Goal: Transaction & Acquisition: Purchase product/service

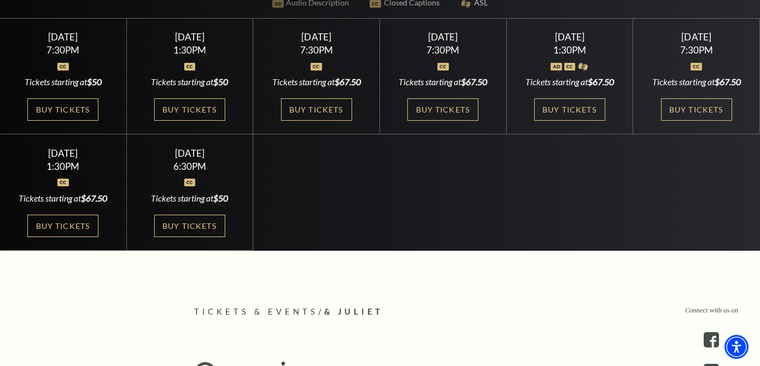
scroll to position [348, 0]
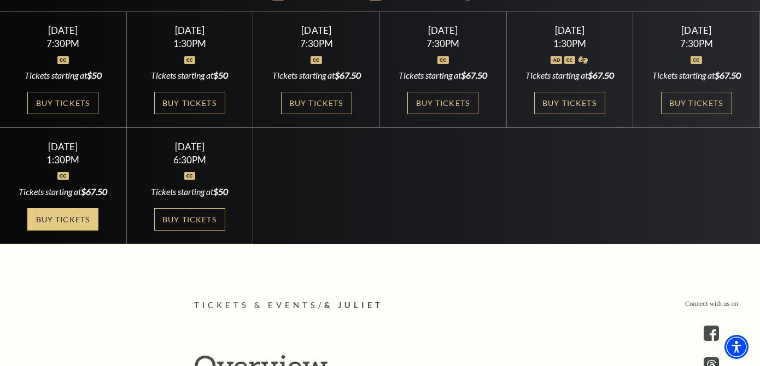
click at [56, 226] on link "Buy Tickets" at bounding box center [62, 219] width 71 height 22
click at [88, 229] on link "Buy Tickets" at bounding box center [62, 219] width 71 height 22
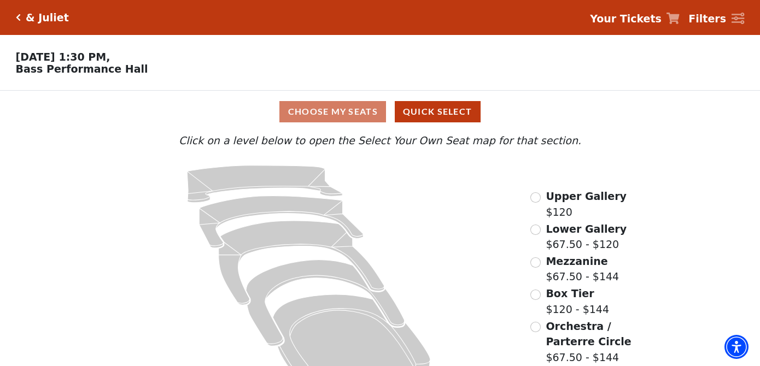
scroll to position [31, 0]
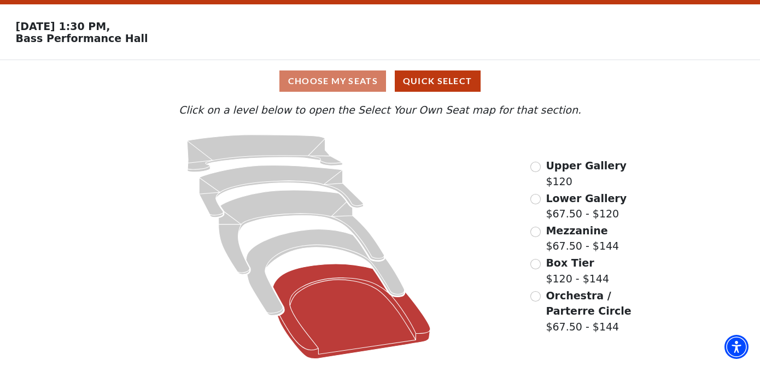
click at [305, 298] on icon at bounding box center [352, 311] width 158 height 95
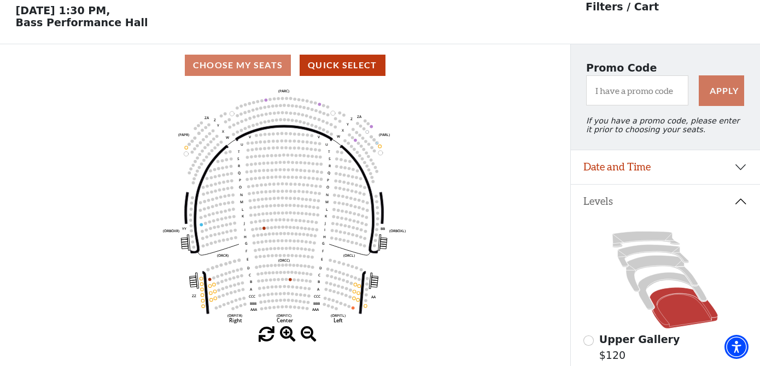
scroll to position [50, 0]
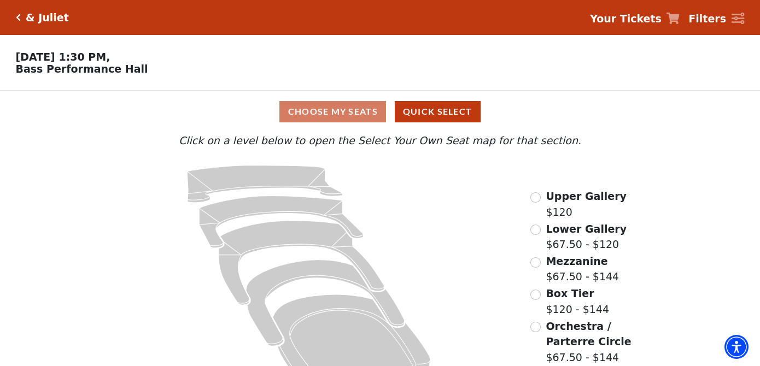
scroll to position [31, 0]
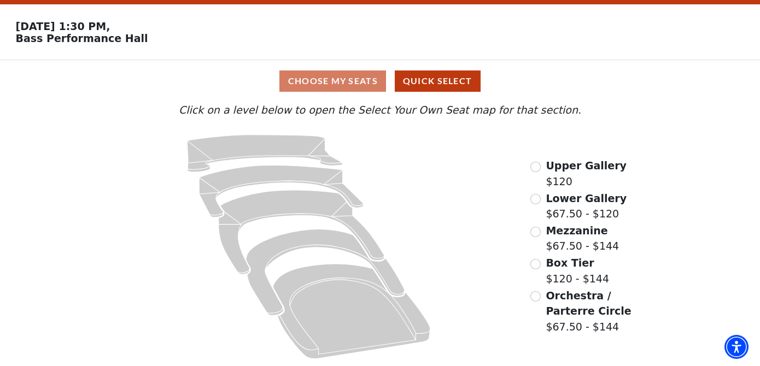
click at [362, 86] on div "Choose My Seats Quick Select" at bounding box center [380, 81] width 570 height 21
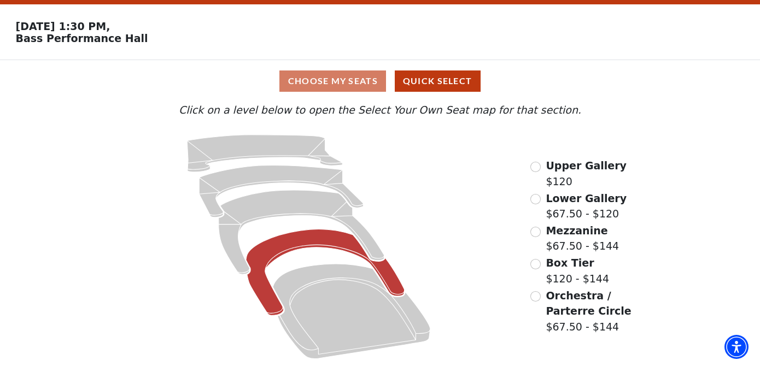
click at [297, 242] on icon at bounding box center [325, 273] width 159 height 86
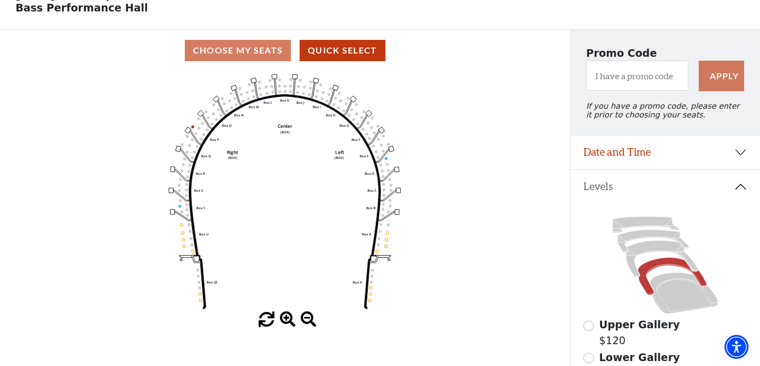
scroll to position [60, 0]
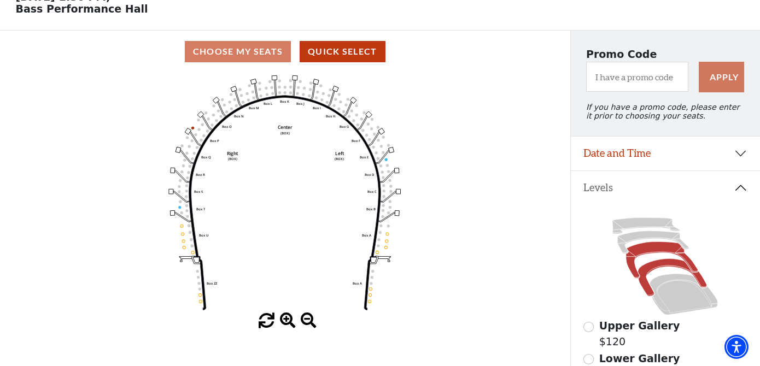
click at [631, 265] on icon at bounding box center [662, 260] width 72 height 37
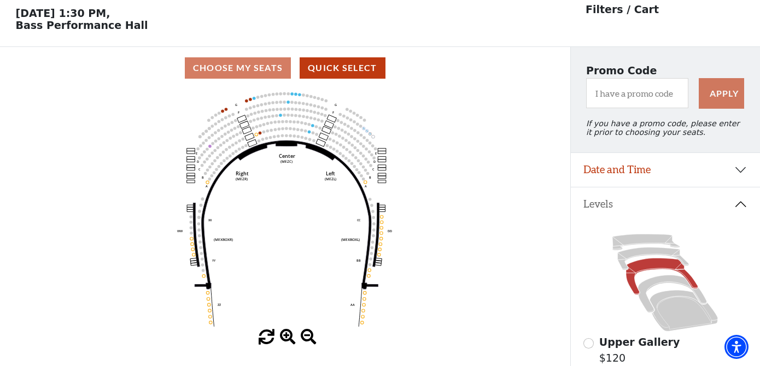
scroll to position [50, 0]
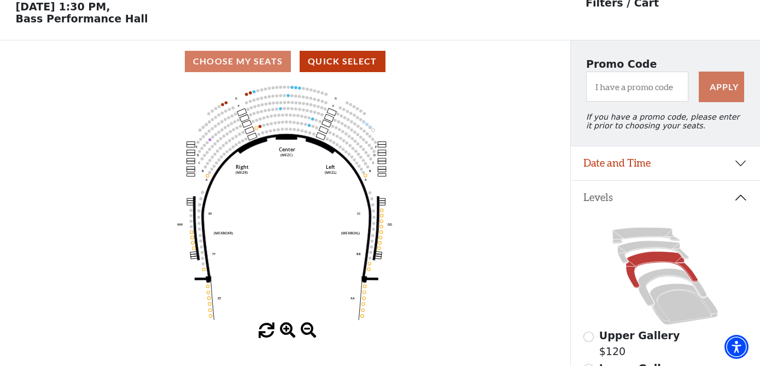
click at [389, 324] on div at bounding box center [285, 331] width 570 height 16
click at [646, 291] on icon at bounding box center [672, 287] width 69 height 37
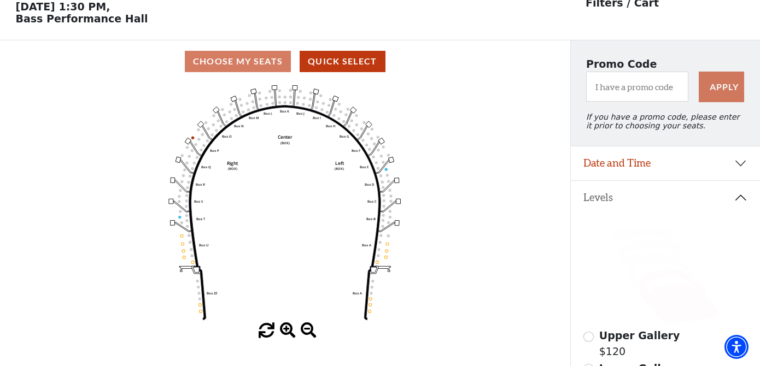
click at [668, 310] on icon at bounding box center [684, 304] width 68 height 41
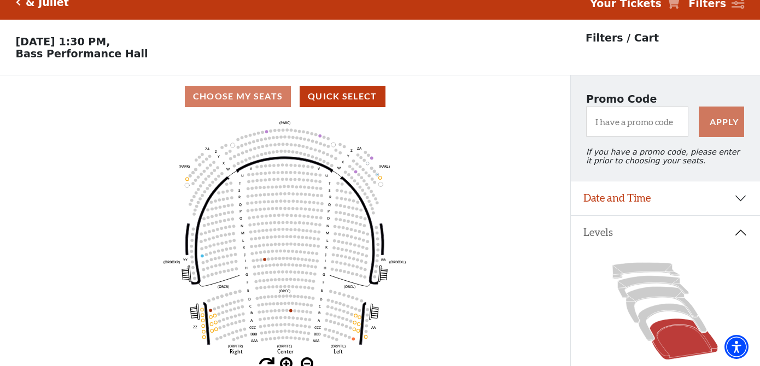
scroll to position [0, 0]
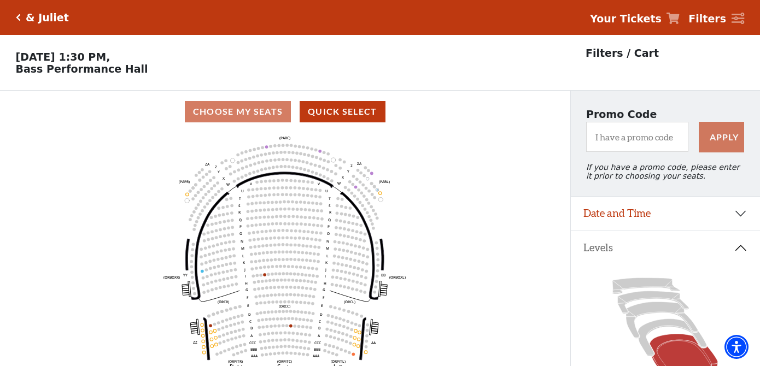
click at [36, 20] on h5 "& Juliet" at bounding box center [47, 17] width 43 height 13
click at [17, 19] on icon "Click here to go back to filters" at bounding box center [18, 18] width 5 height 8
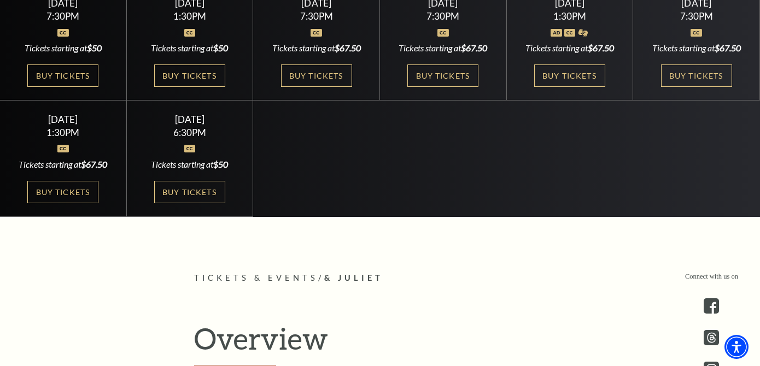
scroll to position [320, 0]
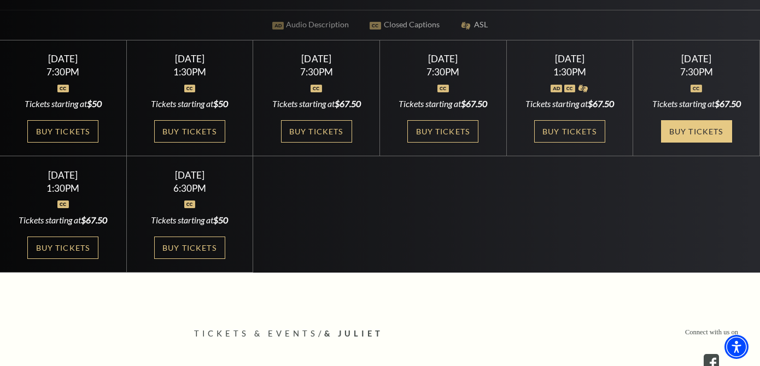
click at [705, 131] on link "Buy Tickets" at bounding box center [696, 131] width 71 height 22
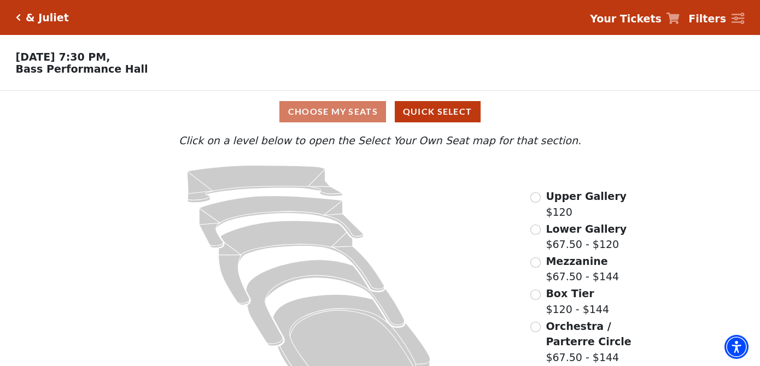
scroll to position [31, 0]
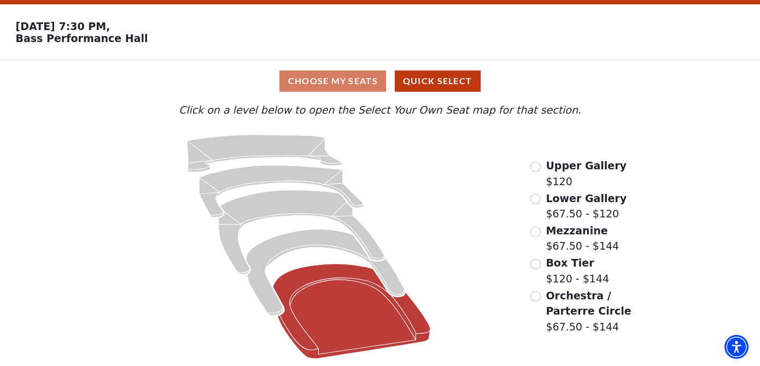
click at [339, 342] on icon at bounding box center [352, 311] width 158 height 95
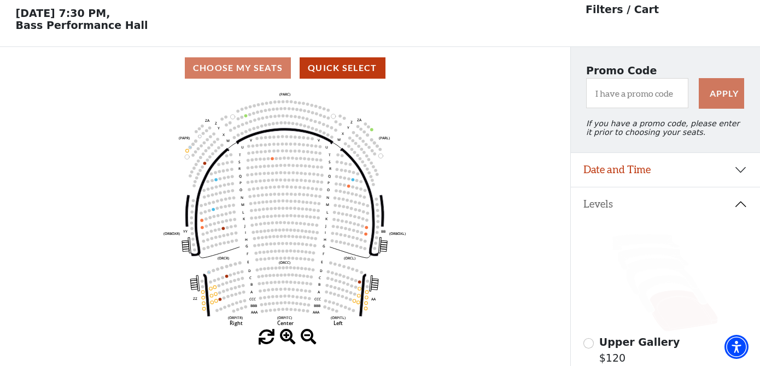
scroll to position [50, 0]
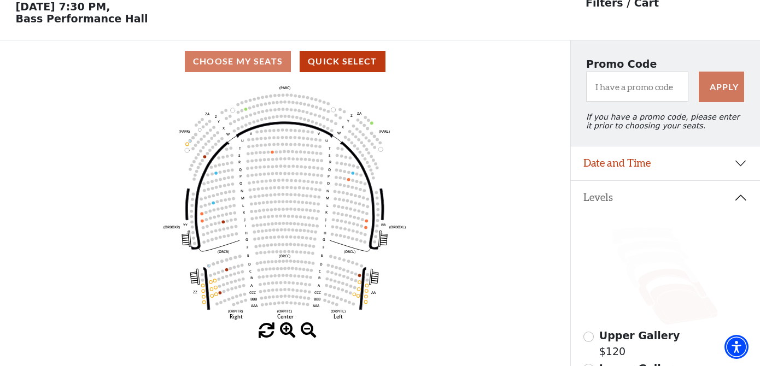
click at [648, 298] on icon at bounding box center [672, 287] width 69 height 37
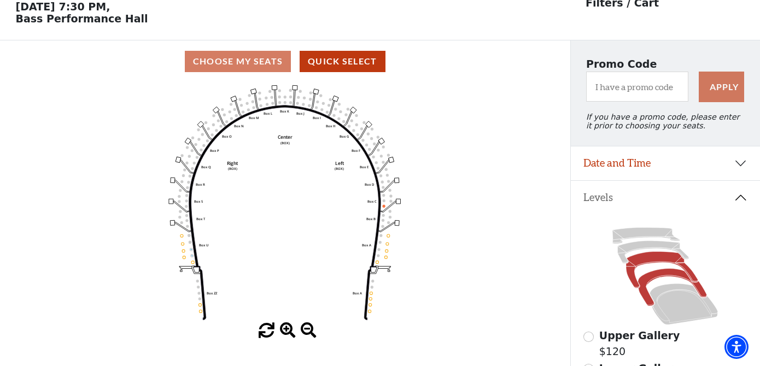
click at [632, 273] on icon at bounding box center [662, 270] width 72 height 37
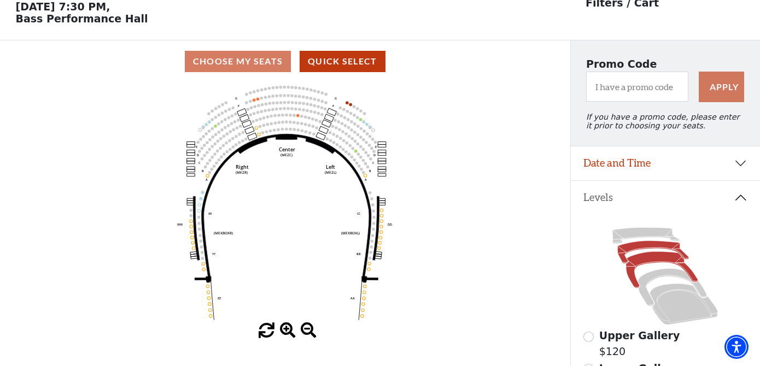
click at [639, 247] on icon at bounding box center [653, 252] width 71 height 22
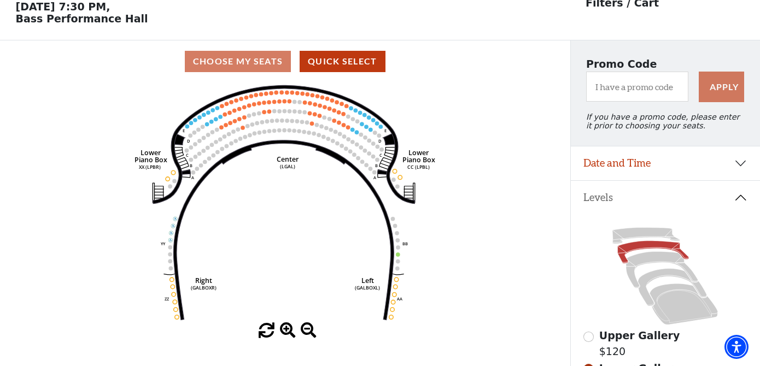
scroll to position [0, 0]
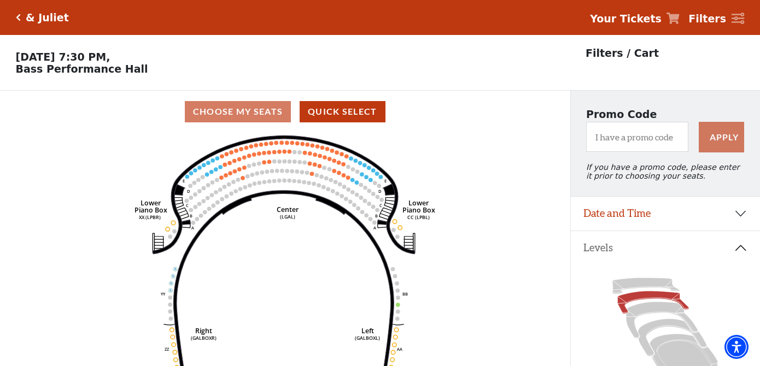
click at [22, 12] on div "& Juliet" at bounding box center [45, 17] width 48 height 13
click at [21, 14] on div "& Juliet" at bounding box center [45, 17] width 48 height 13
click at [19, 17] on icon "Click here to go back to filters" at bounding box center [18, 18] width 5 height 8
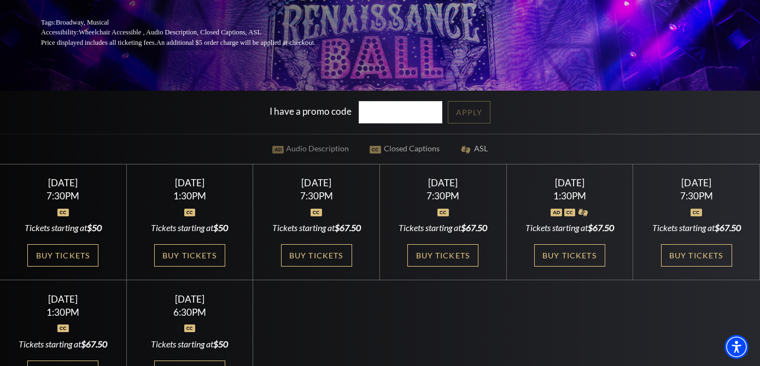
scroll to position [239, 0]
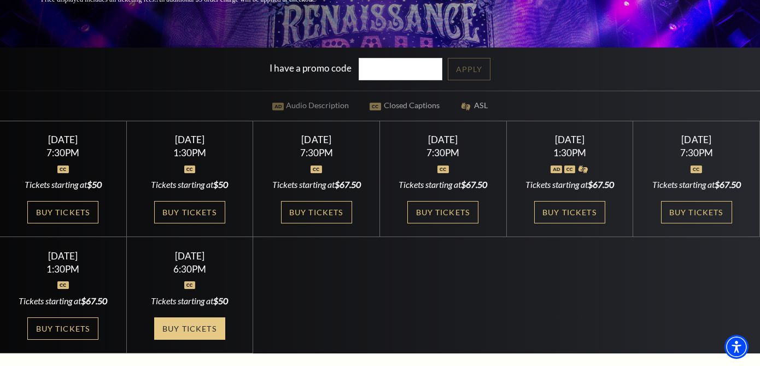
click at [204, 339] on link "Buy Tickets" at bounding box center [189, 329] width 71 height 22
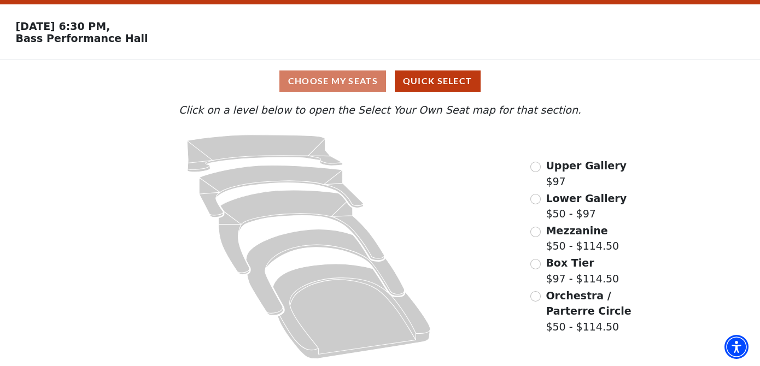
scroll to position [31, 0]
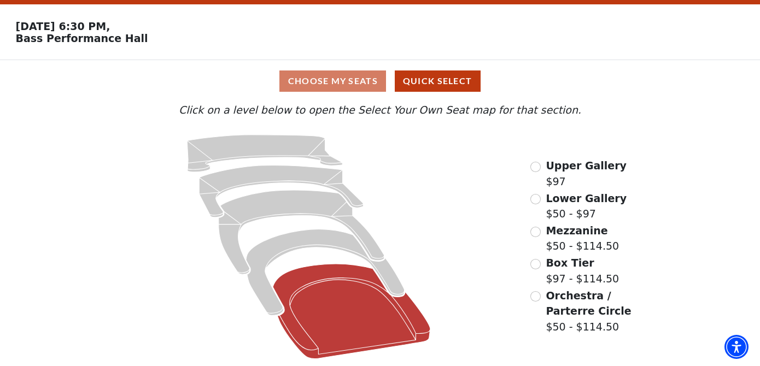
click at [342, 307] on icon at bounding box center [352, 311] width 158 height 95
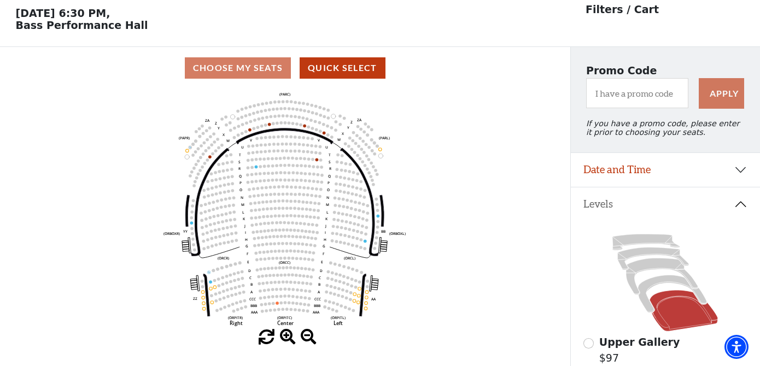
scroll to position [50, 0]
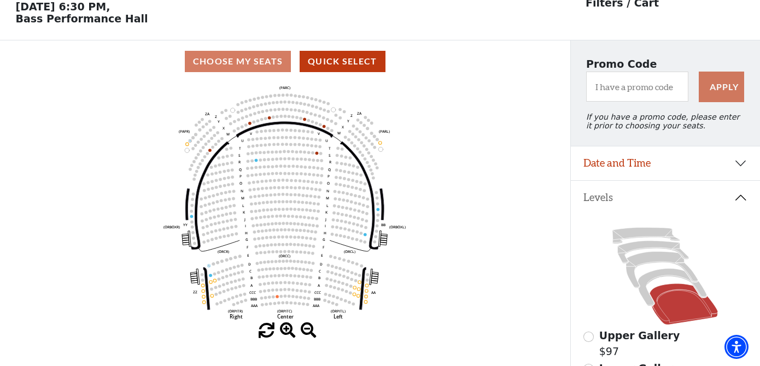
click at [681, 186] on button "Levels" at bounding box center [666, 198] width 190 height 34
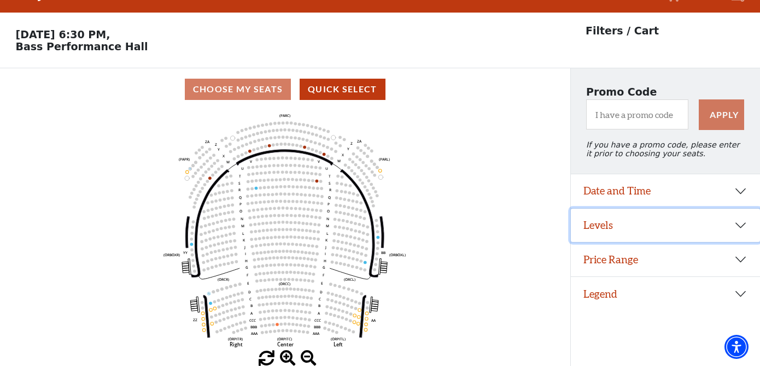
scroll to position [23, 0]
click at [632, 214] on button "Levels" at bounding box center [666, 226] width 190 height 34
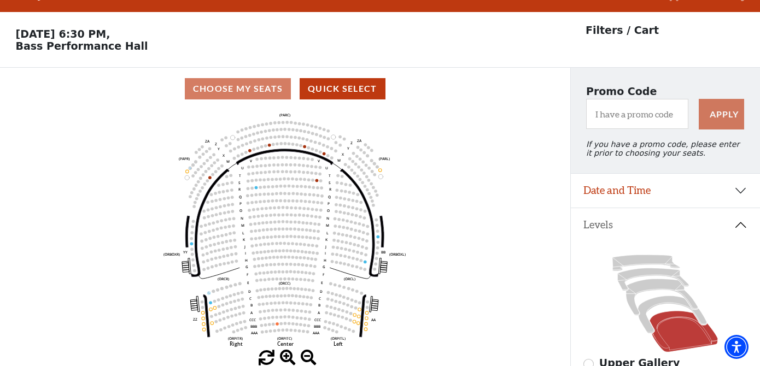
scroll to position [51, 0]
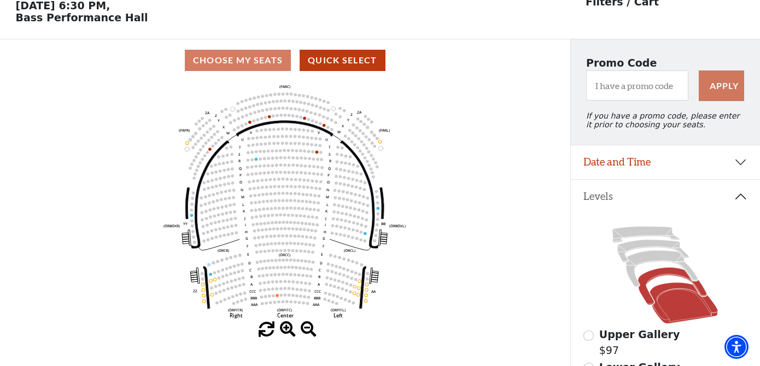
click at [643, 285] on icon at bounding box center [672, 286] width 69 height 37
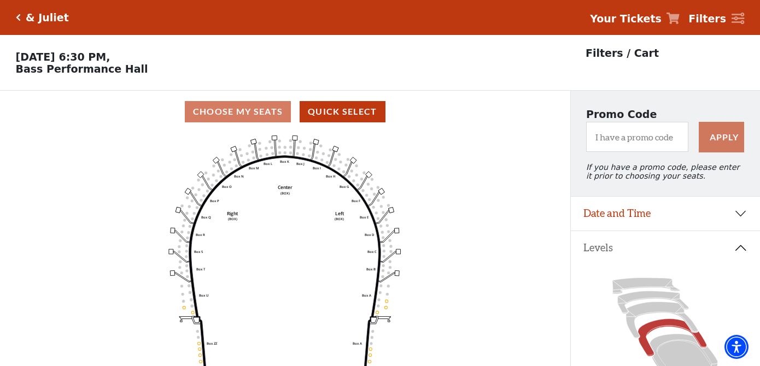
scroll to position [50, 0]
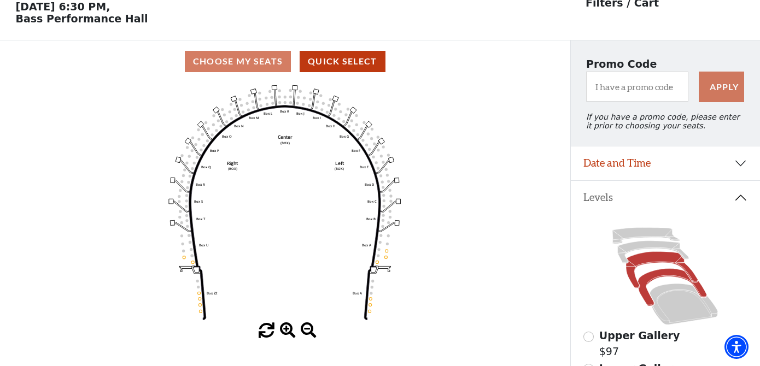
click at [628, 276] on icon at bounding box center [662, 270] width 72 height 37
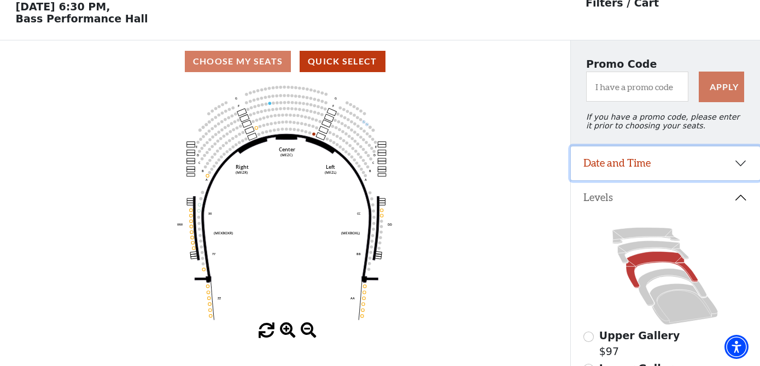
click at [594, 162] on button "Date and Time" at bounding box center [666, 164] width 190 height 34
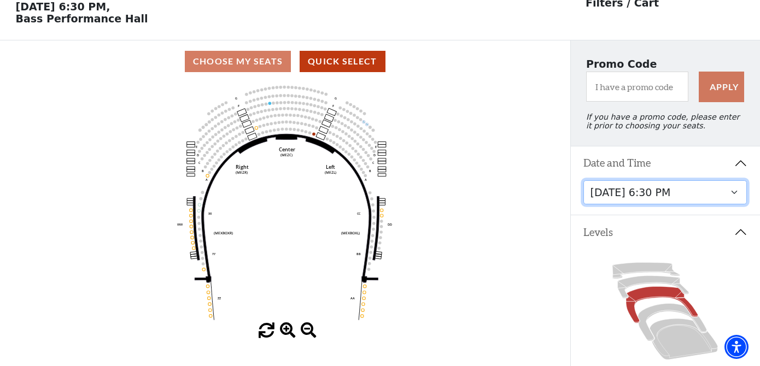
click at [603, 184] on select "Thursday, November 13 at 1:30 PM Wednesday, November 12 at 7:30 PM Thursday, No…" at bounding box center [666, 192] width 164 height 25
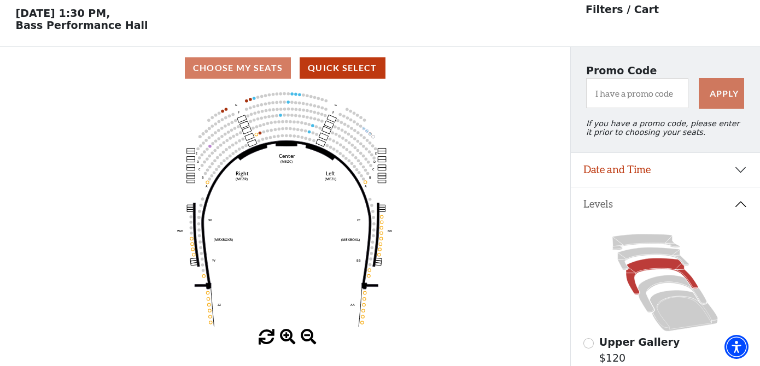
scroll to position [50, 0]
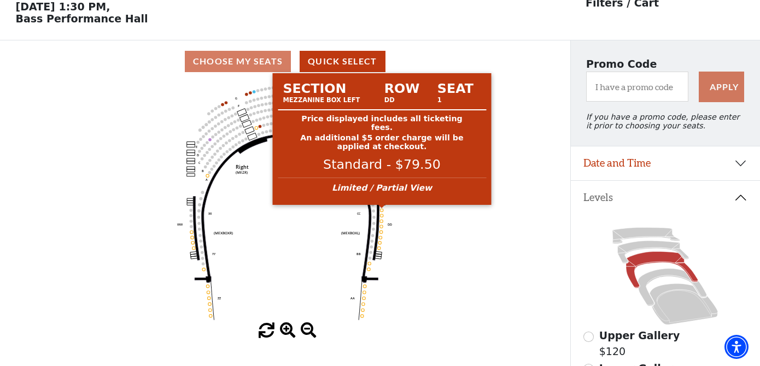
click at [382, 211] on circle at bounding box center [382, 210] width 3 height 3
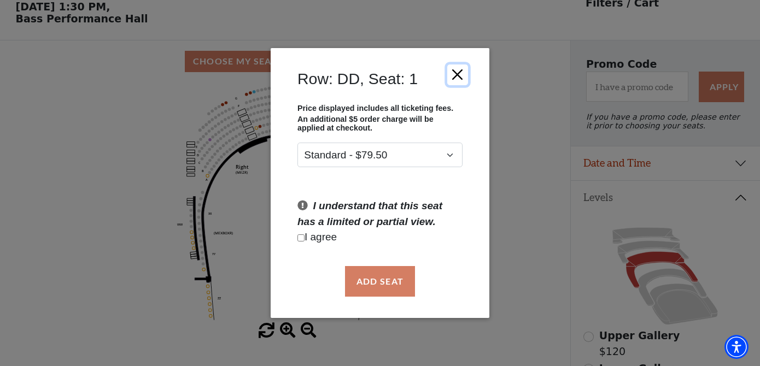
click at [462, 71] on button "Close" at bounding box center [457, 74] width 21 height 21
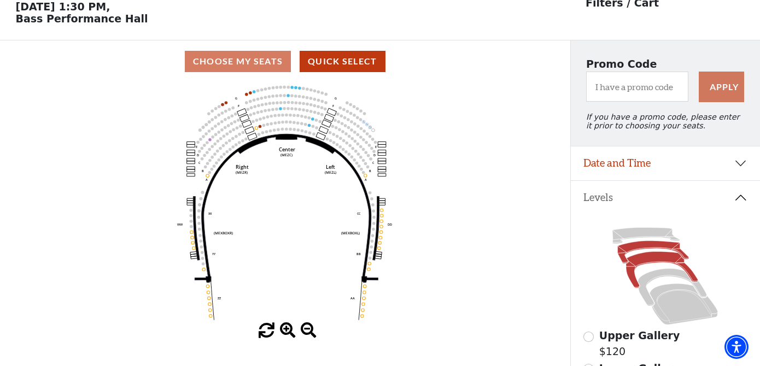
click at [618, 250] on icon at bounding box center [653, 252] width 71 height 22
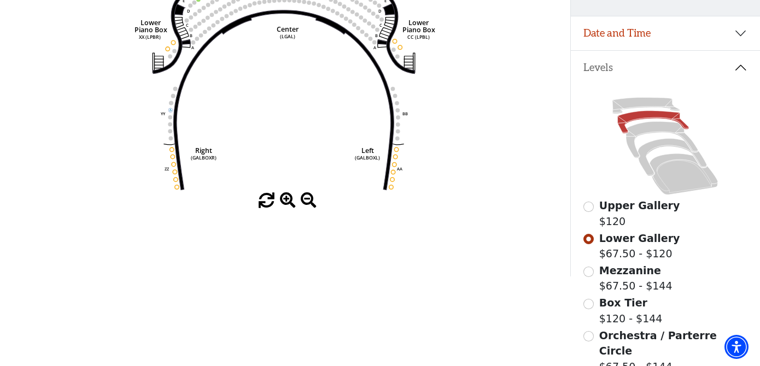
scroll to position [181, 0]
click at [630, 132] on icon at bounding box center [662, 139] width 72 height 37
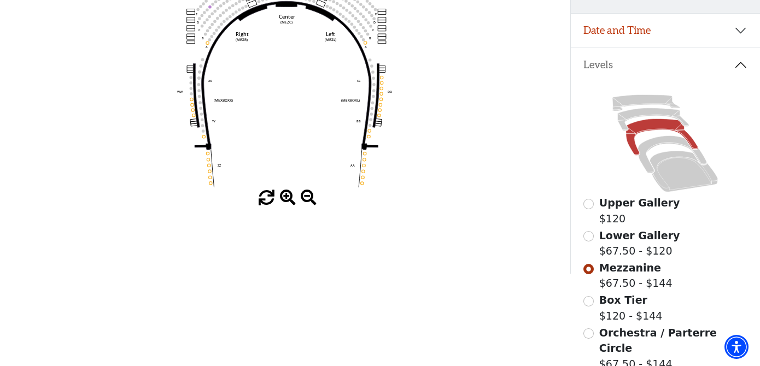
scroll to position [0, 0]
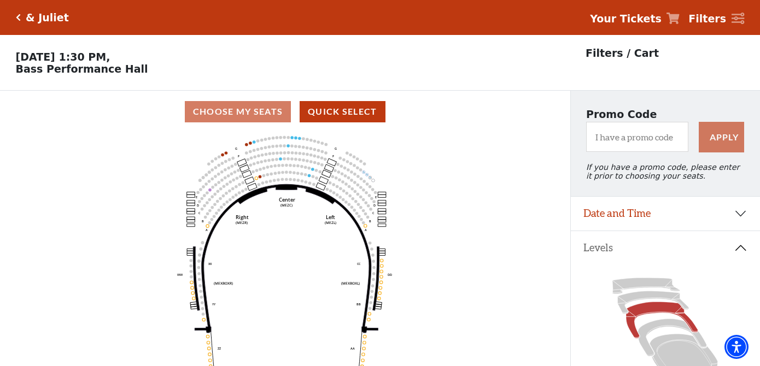
click at [121, 159] on icon "Center (MEZC) Right (MEZR) Left (MEZL) (MEXBOXR) (MEXBOXL) XX WW CC DD YY BB ZZ…" at bounding box center [284, 253] width 513 height 241
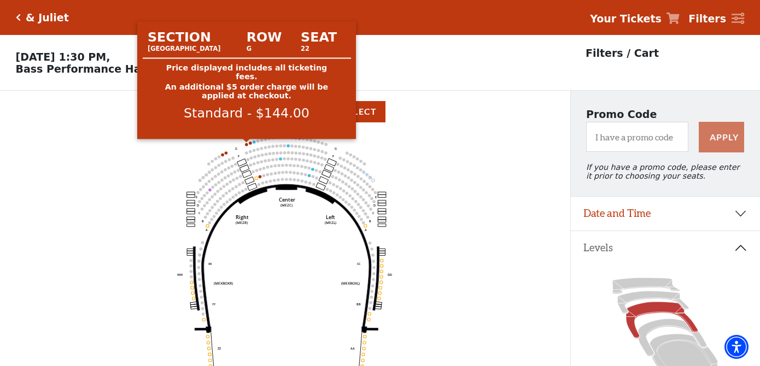
click at [247, 145] on circle at bounding box center [246, 144] width 3 height 3
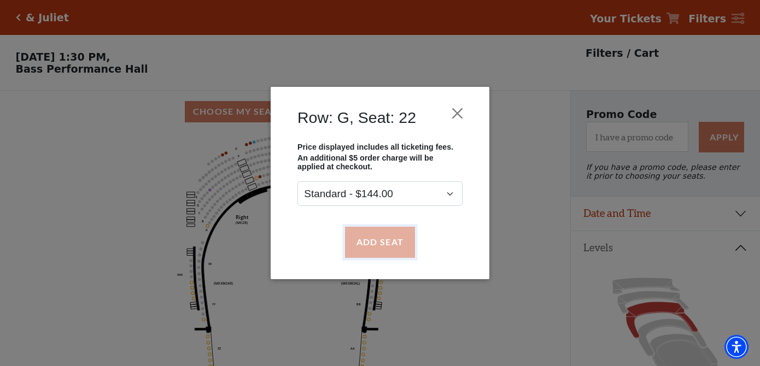
click at [374, 238] on button "Add Seat" at bounding box center [380, 242] width 70 height 31
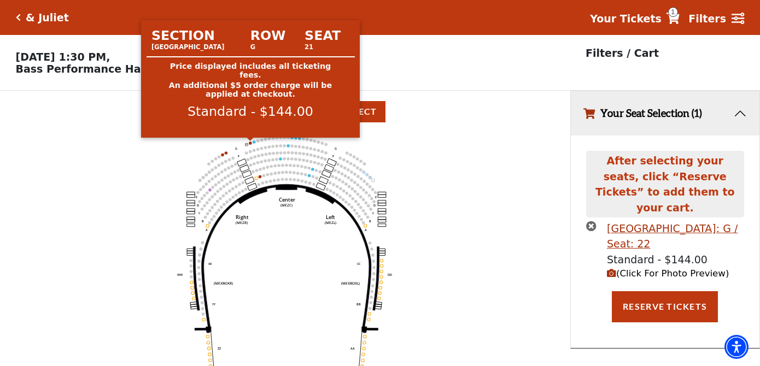
click at [250, 144] on circle at bounding box center [250, 143] width 3 height 3
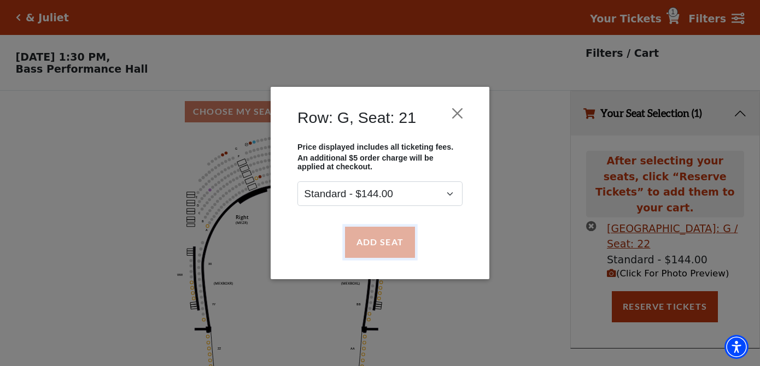
click at [356, 240] on button "Add Seat" at bounding box center [380, 242] width 70 height 31
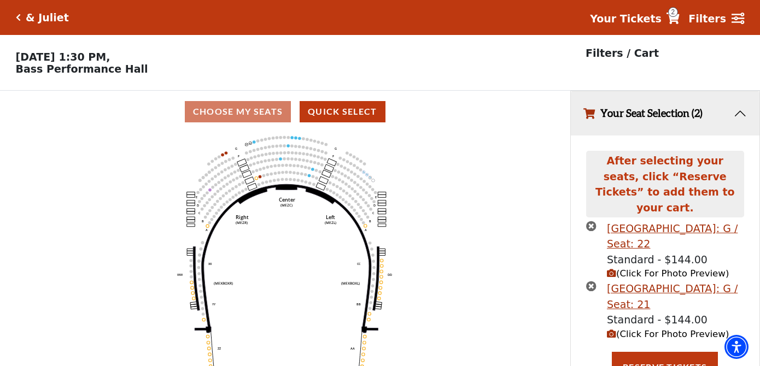
scroll to position [1, 0]
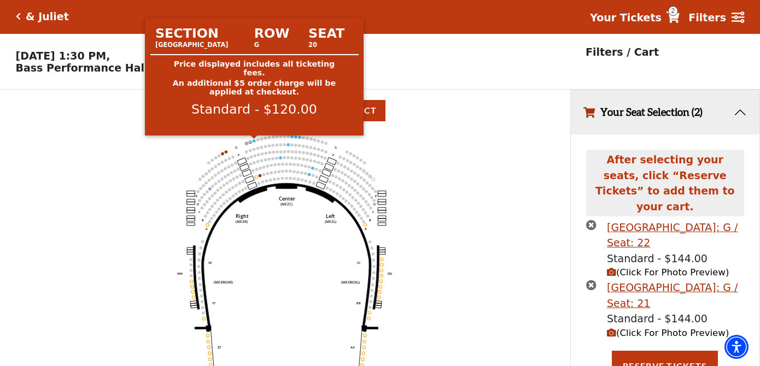
click at [255, 141] on circle at bounding box center [254, 140] width 3 height 3
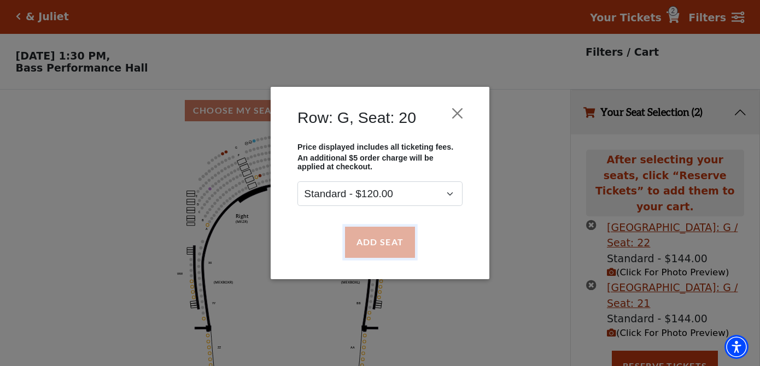
click at [355, 236] on button "Add Seat" at bounding box center [380, 242] width 70 height 31
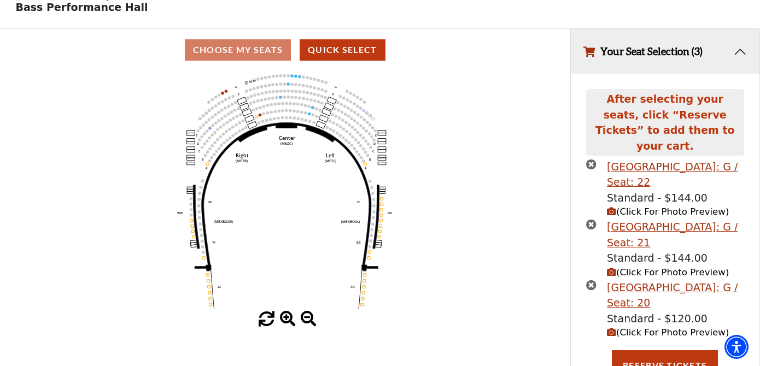
scroll to position [88, 0]
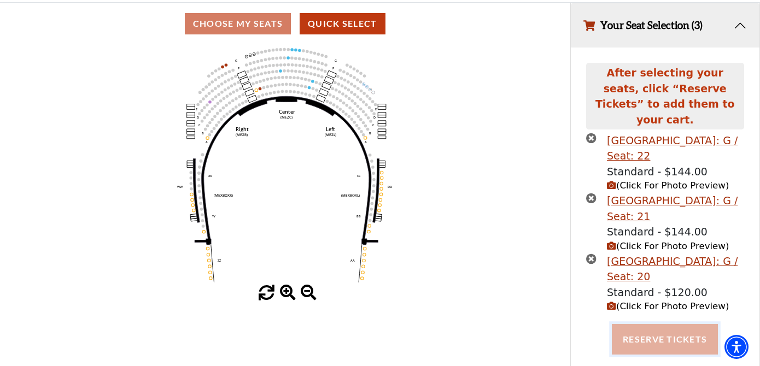
click at [656, 324] on button "Reserve Tickets" at bounding box center [665, 339] width 106 height 31
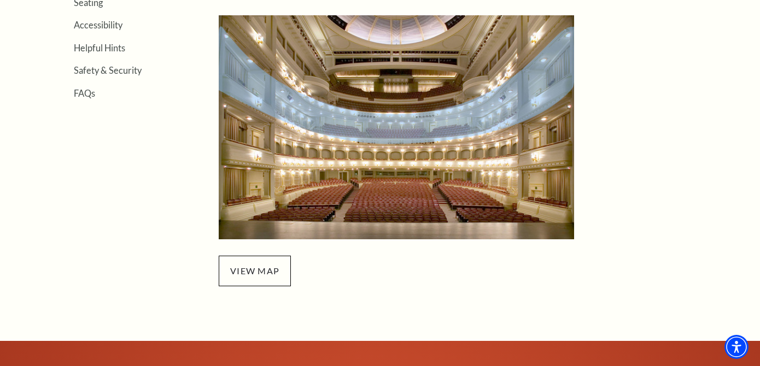
scroll to position [418, 0]
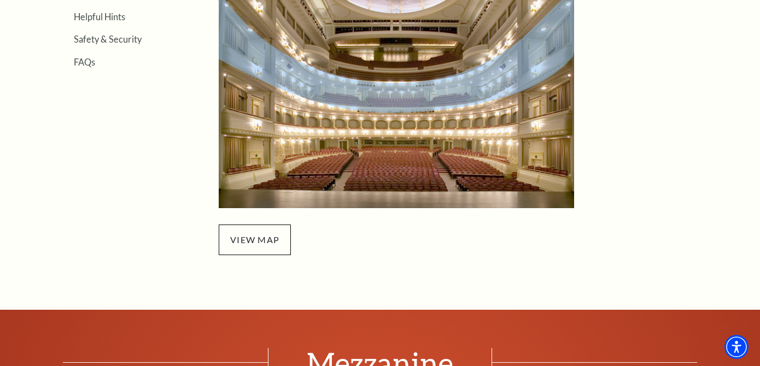
click at [364, 101] on img "Mezzanine Seating - open in a new tab" at bounding box center [396, 96] width 355 height 224
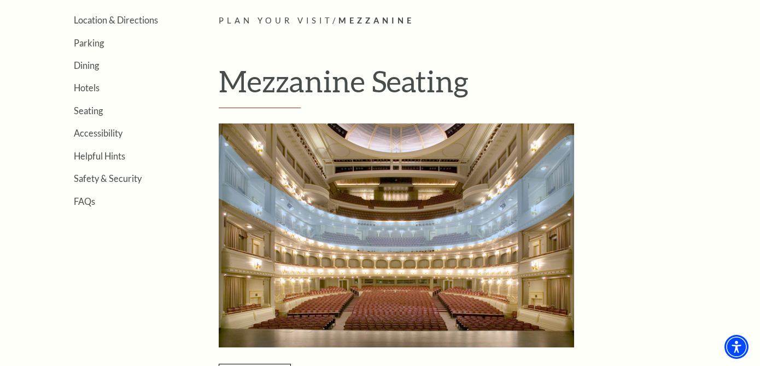
scroll to position [272, 0]
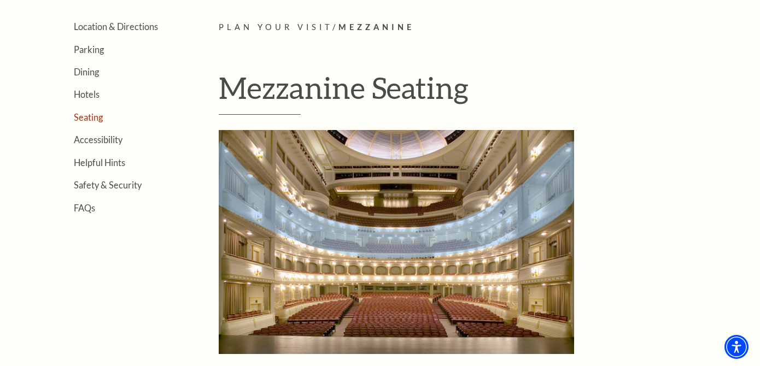
click at [102, 119] on link "Seating" at bounding box center [88, 117] width 29 height 10
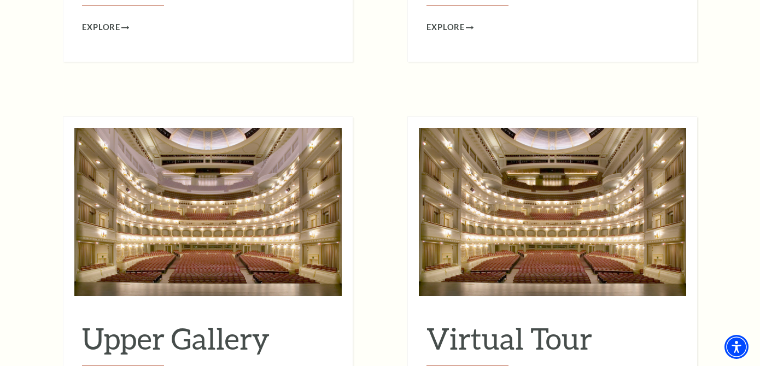
scroll to position [2037, 0]
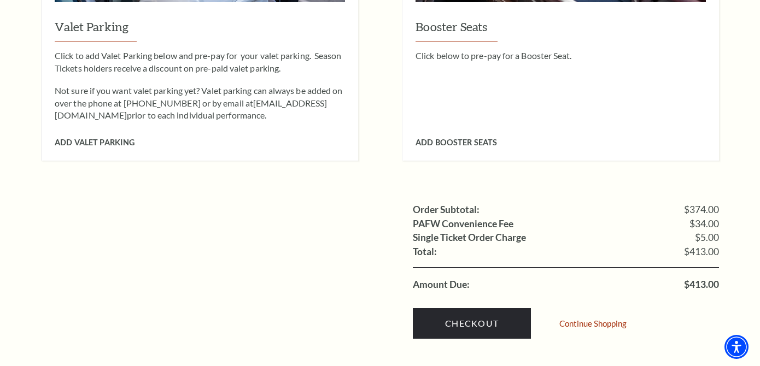
scroll to position [1001, 0]
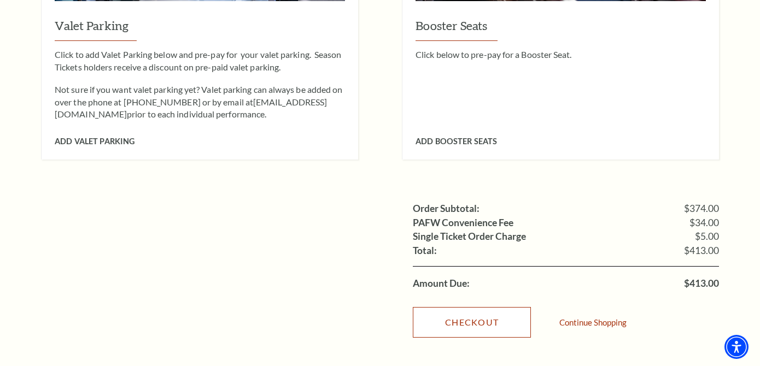
click at [480, 307] on link "Checkout" at bounding box center [472, 322] width 118 height 31
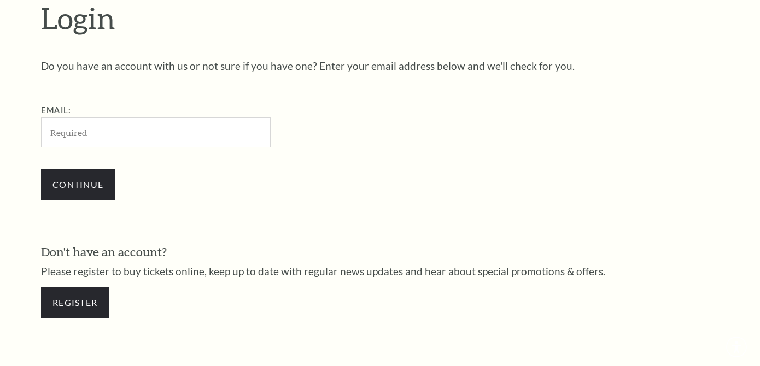
scroll to position [310, 0]
type input "darcyhassler@yahoo.com"
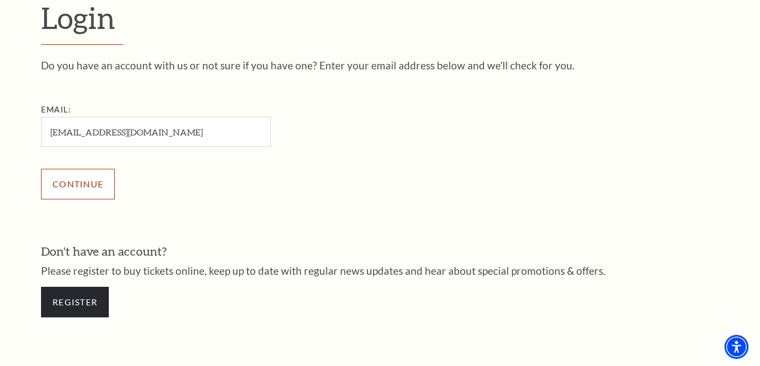
click at [107, 198] on input "Continue" at bounding box center [78, 184] width 74 height 31
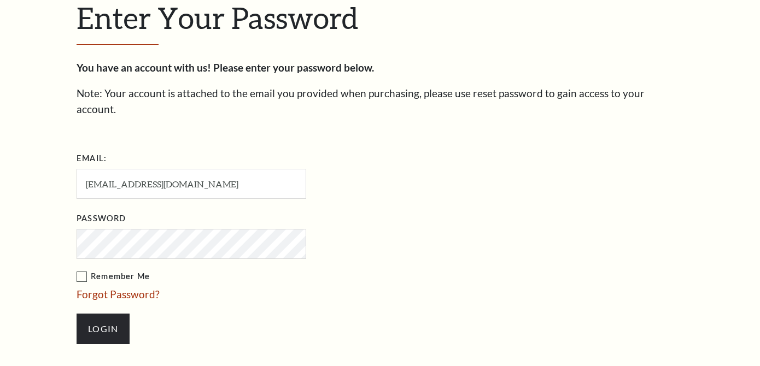
scroll to position [320, 0]
click at [77, 314] on input "Login" at bounding box center [103, 329] width 53 height 31
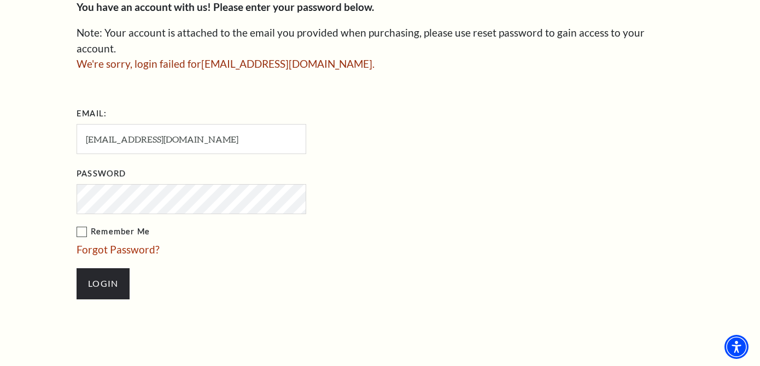
click at [77, 269] on input "Login" at bounding box center [103, 284] width 53 height 31
click at [96, 243] on link "Forgot Password?" at bounding box center [118, 249] width 83 height 13
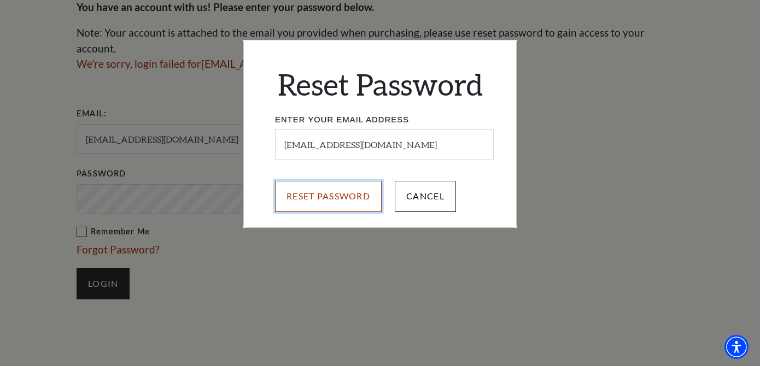
click at [309, 208] on input "Reset Password" at bounding box center [328, 196] width 107 height 31
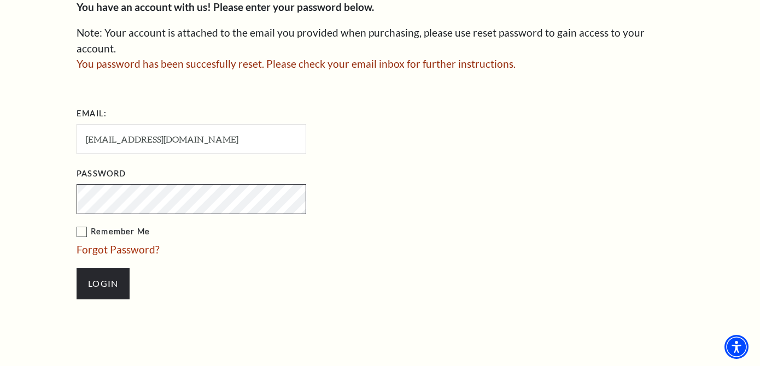
click at [77, 269] on input "Login" at bounding box center [103, 284] width 53 height 31
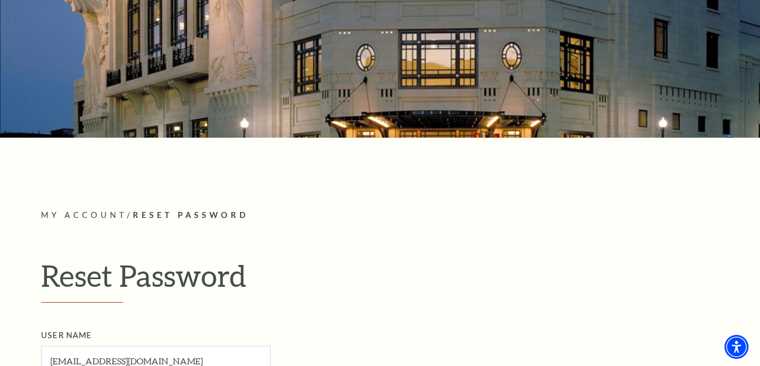
scroll to position [176, 0]
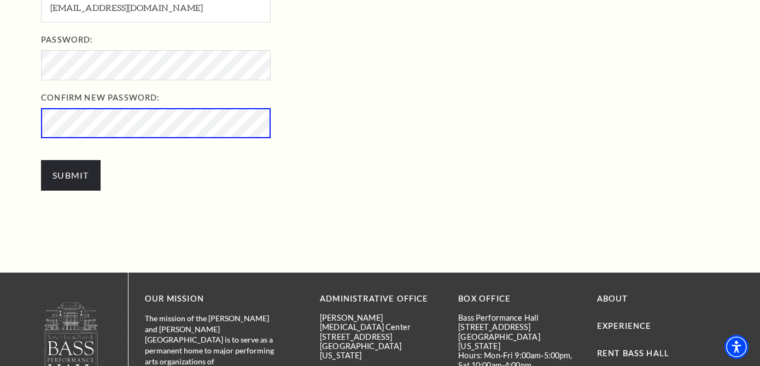
scroll to position [456, 0]
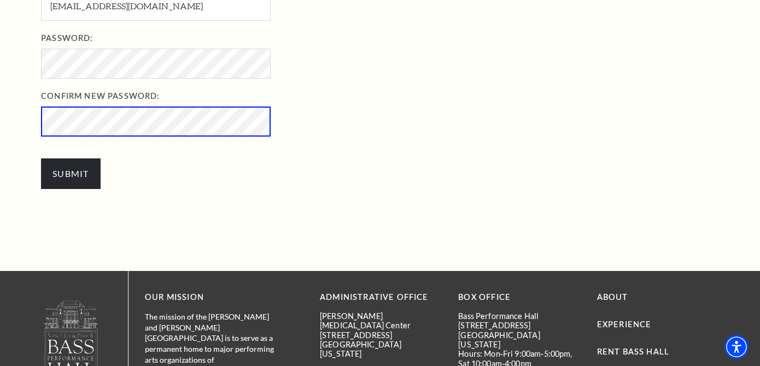
click at [41, 159] on input "Submit" at bounding box center [71, 174] width 60 height 31
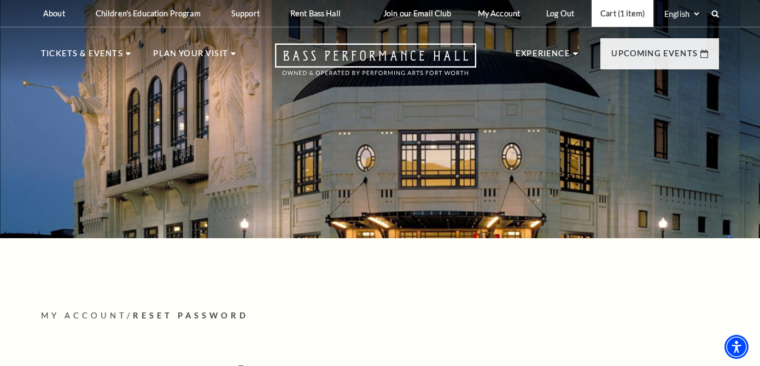
click at [612, 18] on link "Cart (1 item)" at bounding box center [623, 13] width 62 height 27
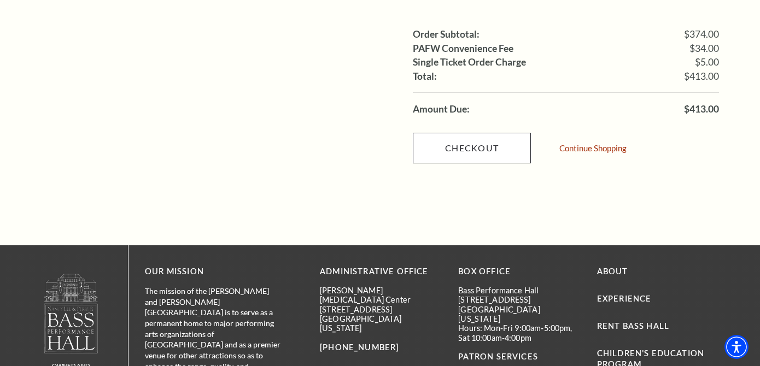
scroll to position [1176, 0]
click at [462, 132] on link "Checkout" at bounding box center [472, 147] width 118 height 31
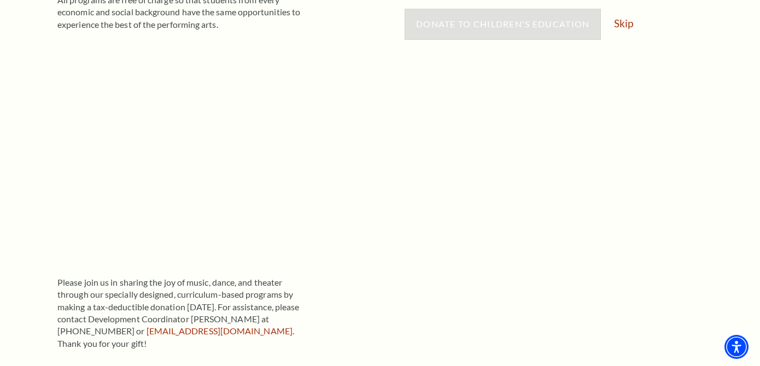
scroll to position [372, 0]
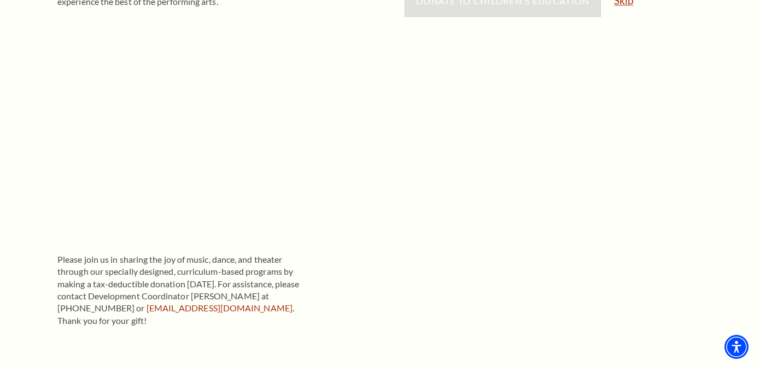
click at [617, 5] on link "Skip" at bounding box center [623, 0] width 19 height 10
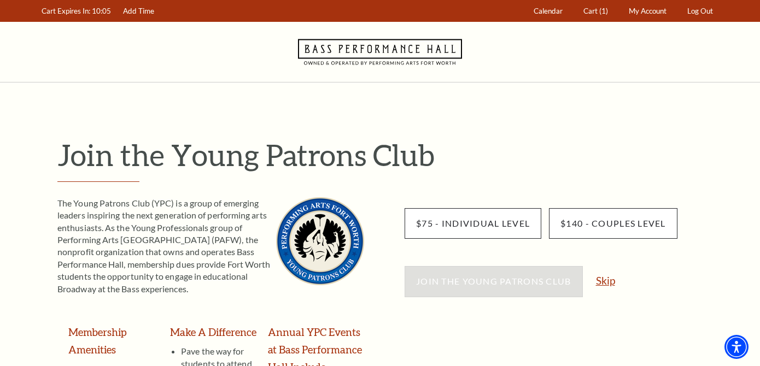
click at [597, 279] on link "Skip" at bounding box center [605, 281] width 19 height 10
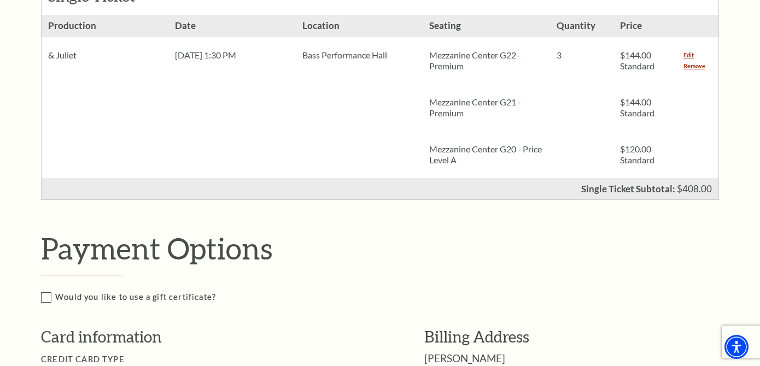
scroll to position [559, 0]
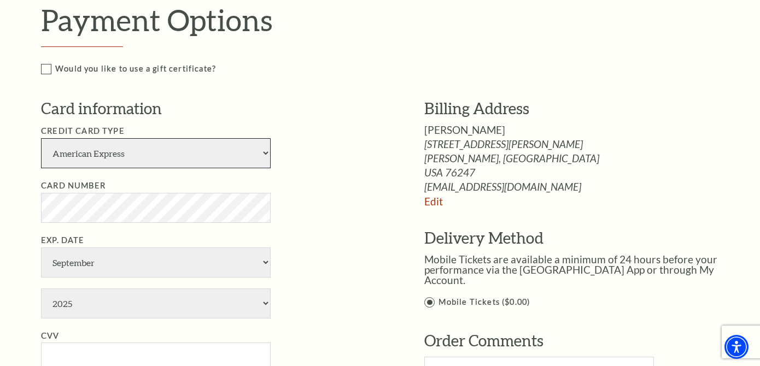
click at [243, 165] on select "American Express Visa Master Card Discover" at bounding box center [156, 153] width 230 height 30
click at [252, 147] on select "American Express Visa Master Card Discover" at bounding box center [156, 153] width 230 height 30
select select "24"
click at [41, 138] on select "American Express Visa Master Card Discover" at bounding box center [156, 153] width 230 height 30
click at [333, 154] on li "Credit Card Type American Express Visa Master Card Discover" at bounding box center [216, 147] width 351 height 44
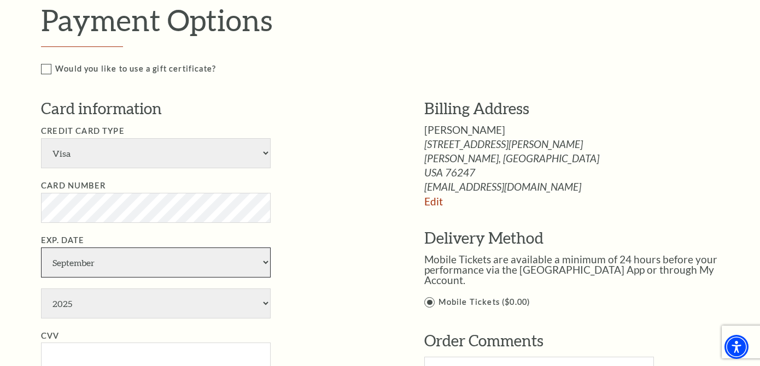
click at [136, 266] on select "January February March April May June July August September October November De…" at bounding box center [156, 263] width 230 height 30
select select "8"
click at [41, 248] on select "January February March April May June July August September October November De…" at bounding box center [156, 263] width 230 height 30
click at [124, 302] on select "2025 2026 2027 2028 2029 2030 2031 2032 2033 2034" at bounding box center [156, 304] width 230 height 30
select select "2030"
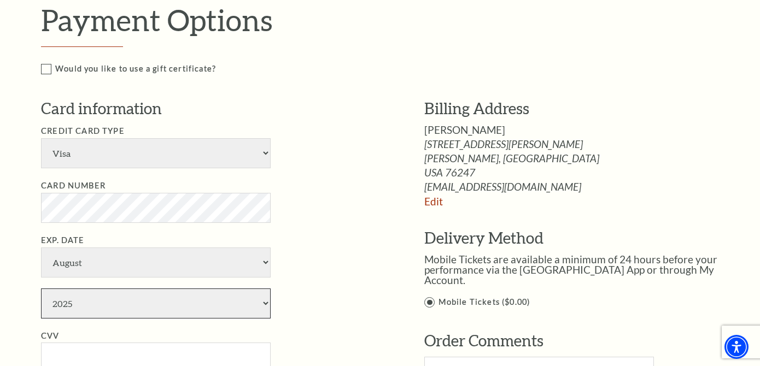
click at [41, 289] on select "2025 2026 2027 2028 2029 2030 2031 2032 2033 2034" at bounding box center [156, 304] width 230 height 30
click at [317, 237] on li "Exp. Date January February March April May June July August September October N…" at bounding box center [216, 276] width 351 height 85
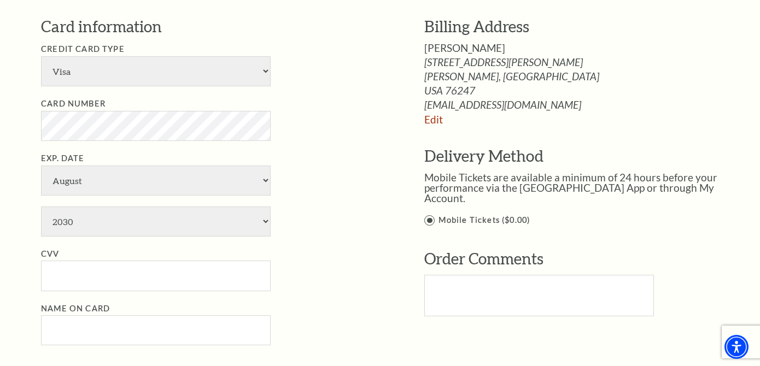
scroll to position [657, 0]
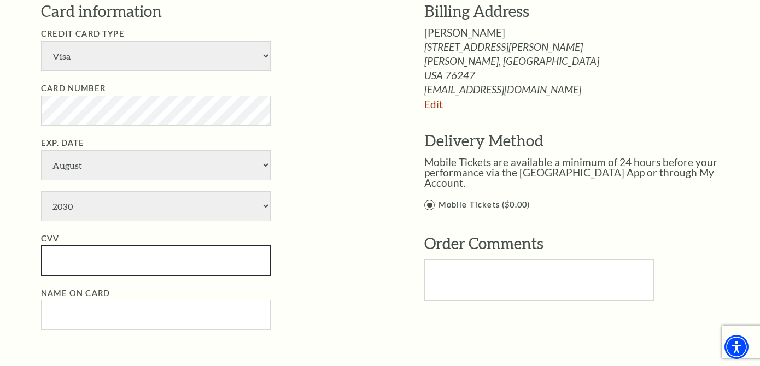
click at [213, 269] on input "CVV" at bounding box center [156, 261] width 230 height 30
type input "749"
click at [194, 320] on input "Name on Card" at bounding box center [156, 315] width 230 height 30
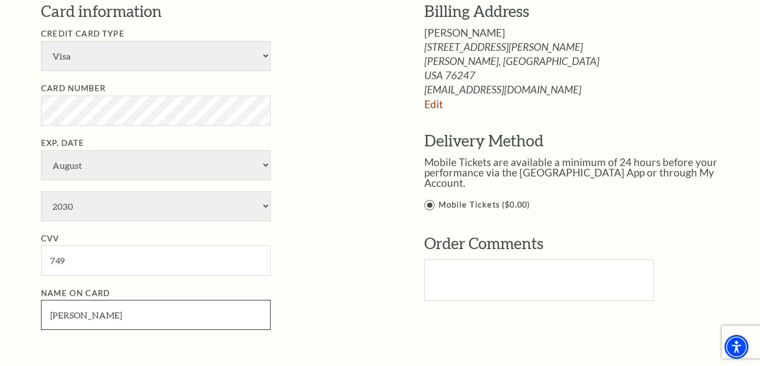
type input "Darcy Hassler"
click at [380, 211] on li "Exp. Date January February March April May June July August September October N…" at bounding box center [216, 179] width 351 height 85
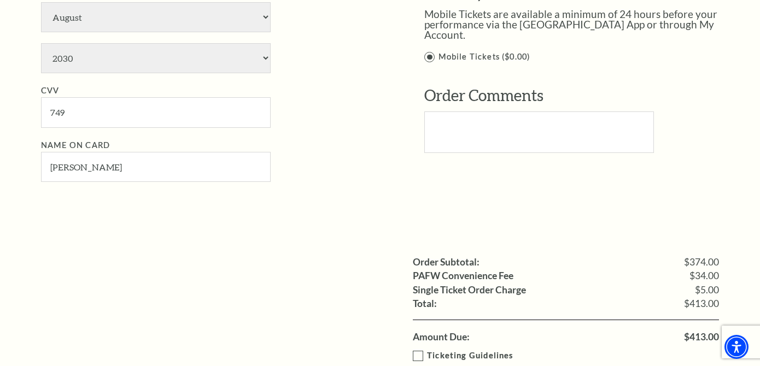
scroll to position [967, 0]
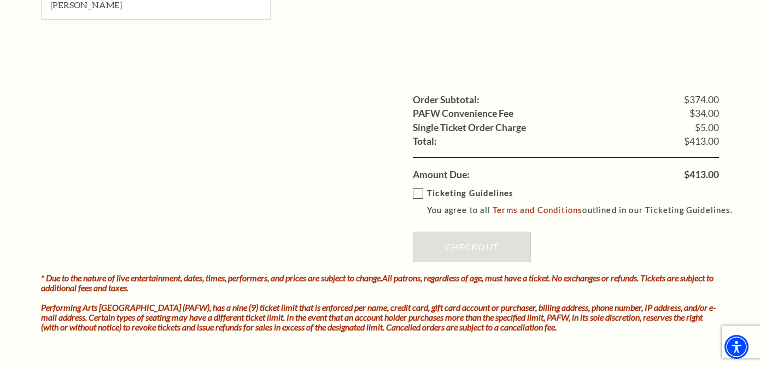
click at [413, 200] on label "Ticketing Guidelines You agree to all Terms and Conditions outlined in our Tick…" at bounding box center [578, 202] width 330 height 30
click at [0, 0] on input "Ticketing Guidelines You agree to all Terms and Conditions outlined in our Tick…" at bounding box center [0, 0] width 0 height 0
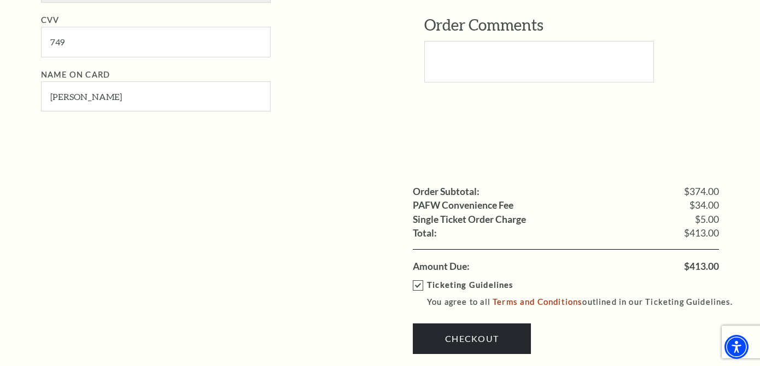
scroll to position [1088, 0]
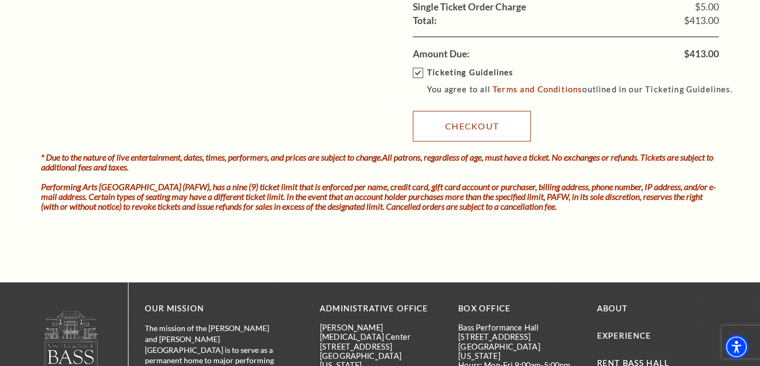
click at [480, 124] on link "Checkout" at bounding box center [472, 126] width 118 height 31
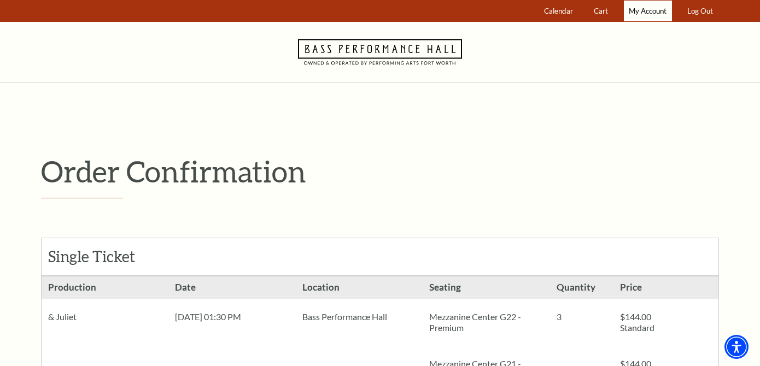
click at [652, 13] on span "My Account" at bounding box center [648, 11] width 38 height 9
